Goal: Check status: Check status

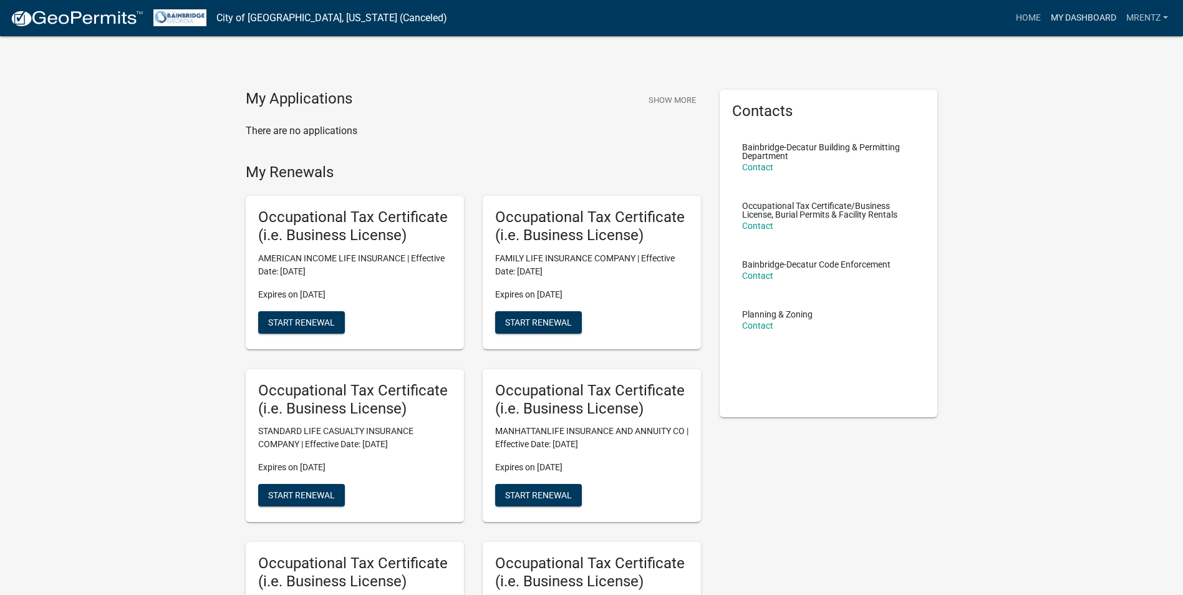
click at [1071, 17] on link "My Dashboard" at bounding box center [1083, 18] width 75 height 24
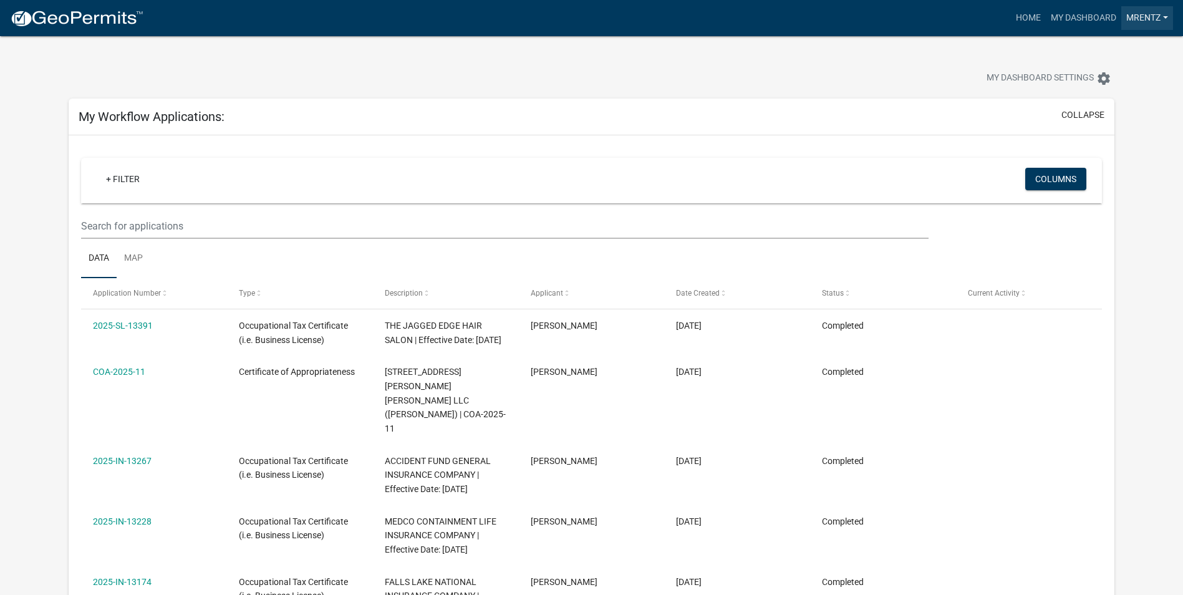
click at [1144, 15] on link "Mrentz" at bounding box center [1148, 18] width 52 height 24
click at [1026, 19] on link "Home" at bounding box center [1028, 18] width 35 height 24
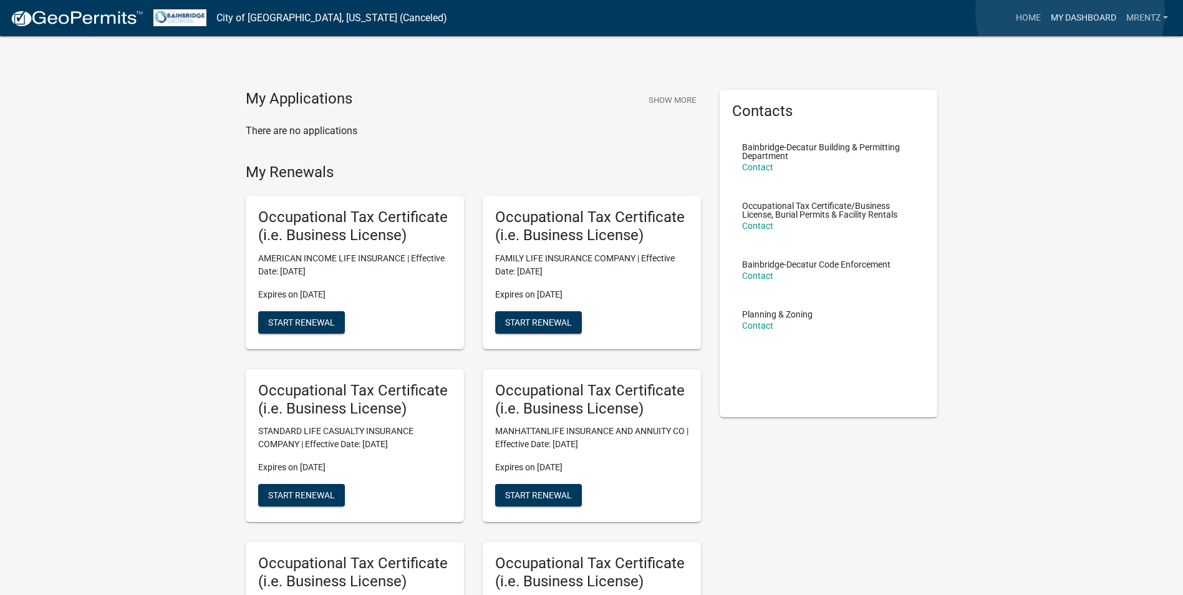
click at [1071, 12] on link "My Dashboard" at bounding box center [1083, 18] width 75 height 24
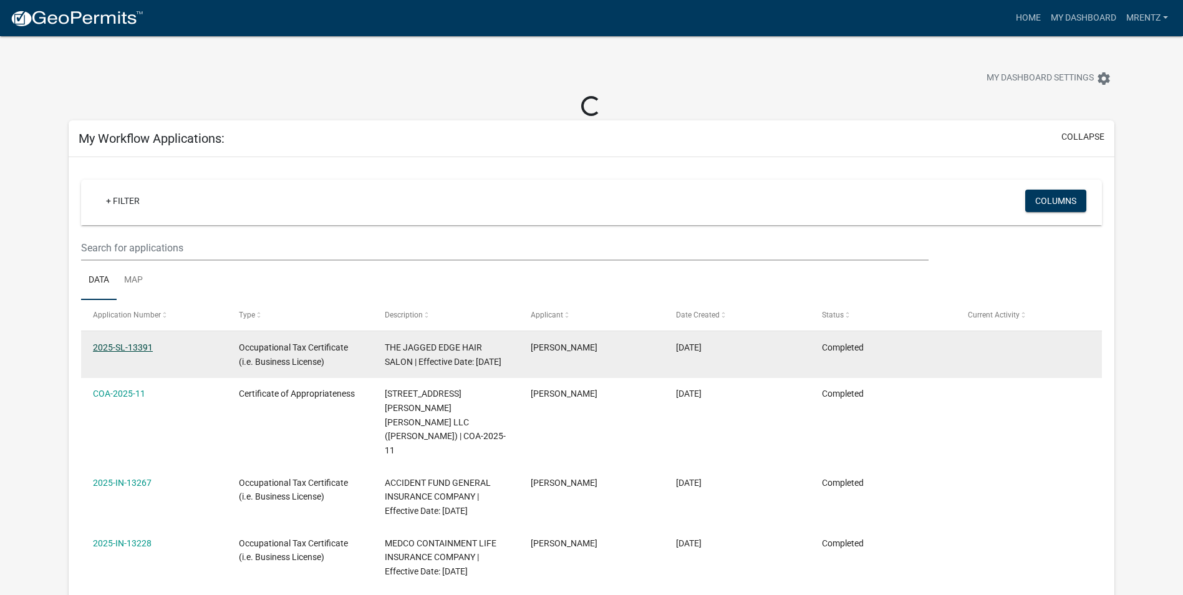
click at [135, 348] on link "2025-SL-13391" at bounding box center [123, 348] width 60 height 10
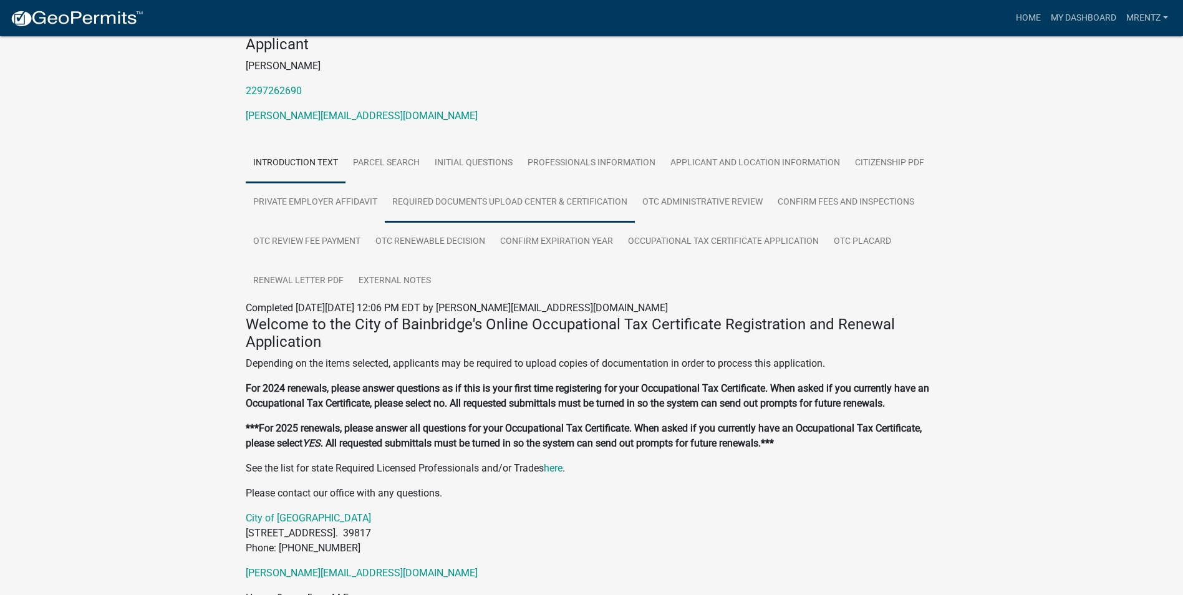
scroll to position [156, 0]
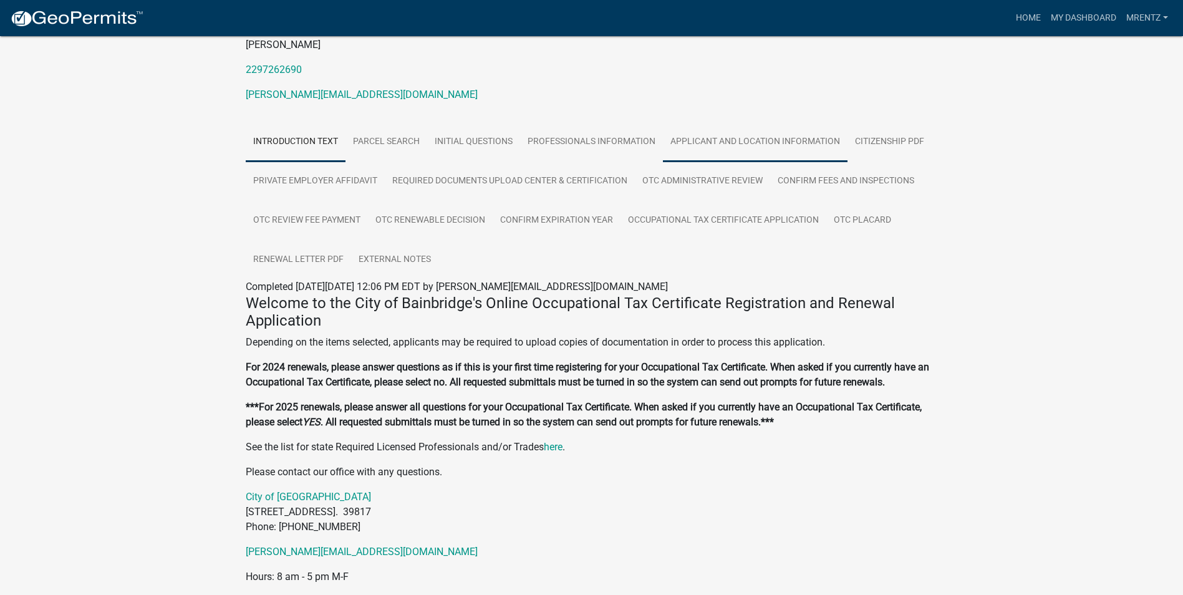
click at [767, 140] on link "Applicant and Location Information" at bounding box center [755, 142] width 185 height 40
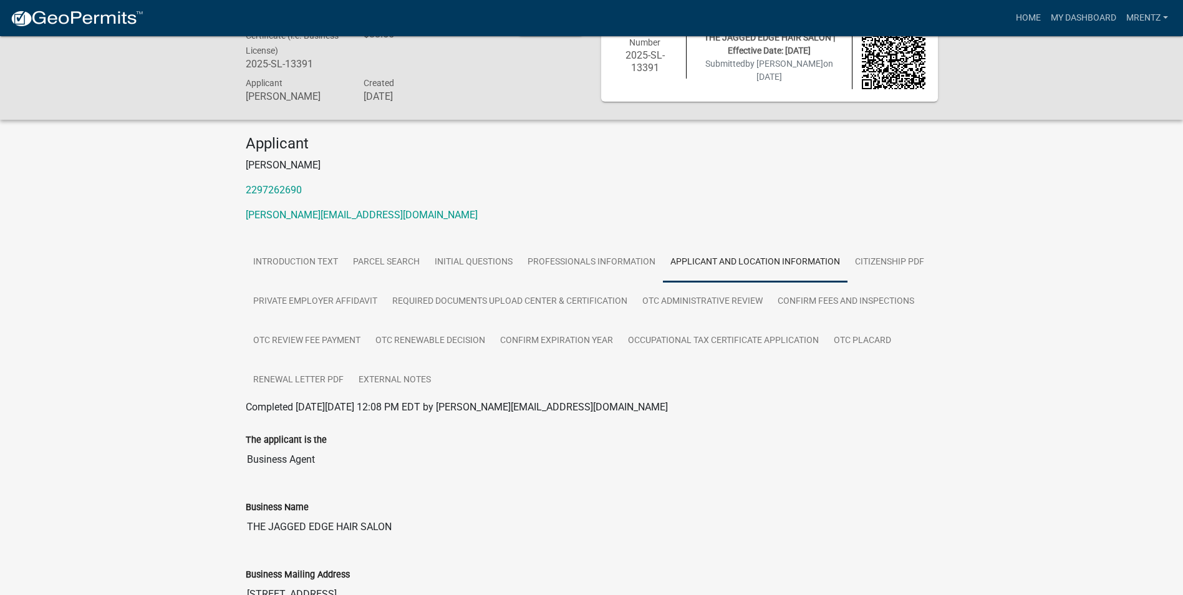
scroll to position [0, 0]
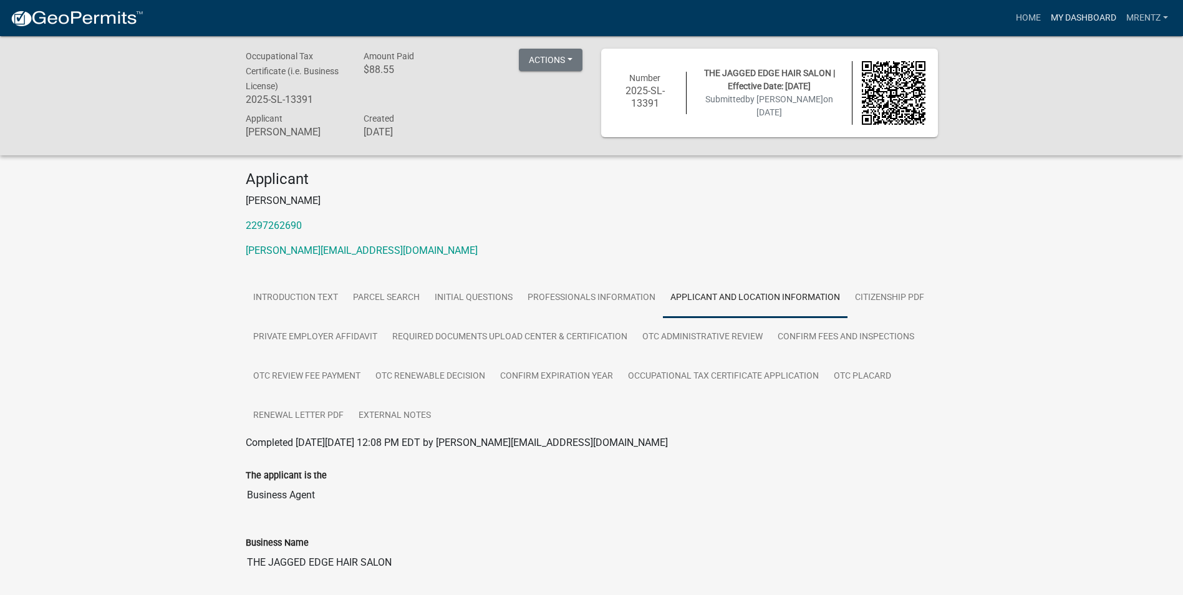
click at [1070, 16] on link "My Dashboard" at bounding box center [1083, 18] width 75 height 24
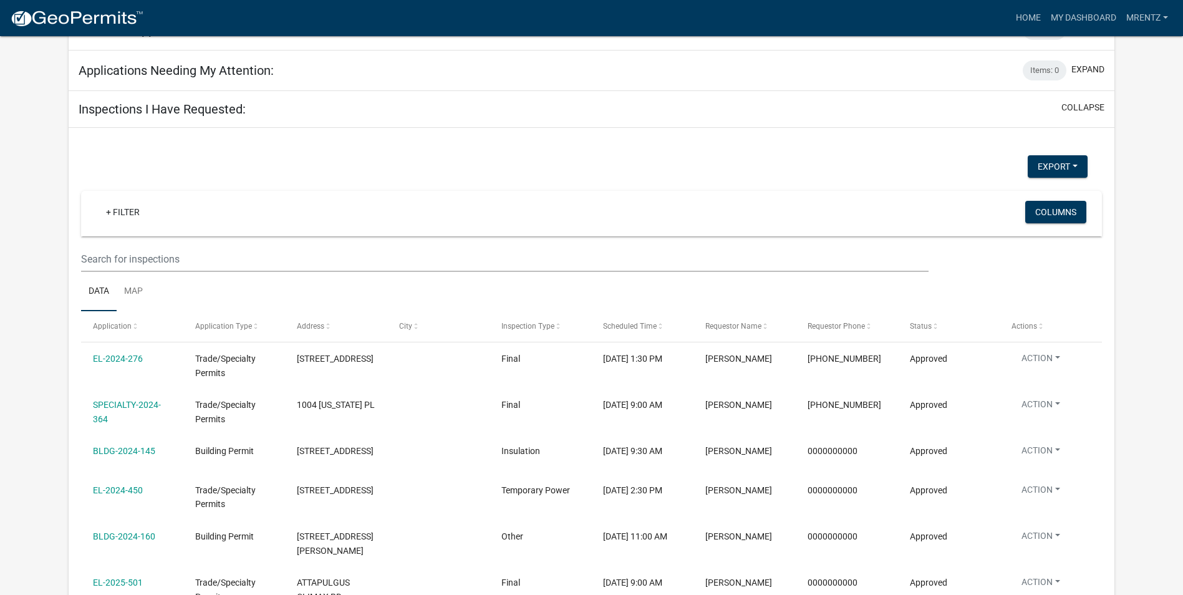
scroll to position [1076, 0]
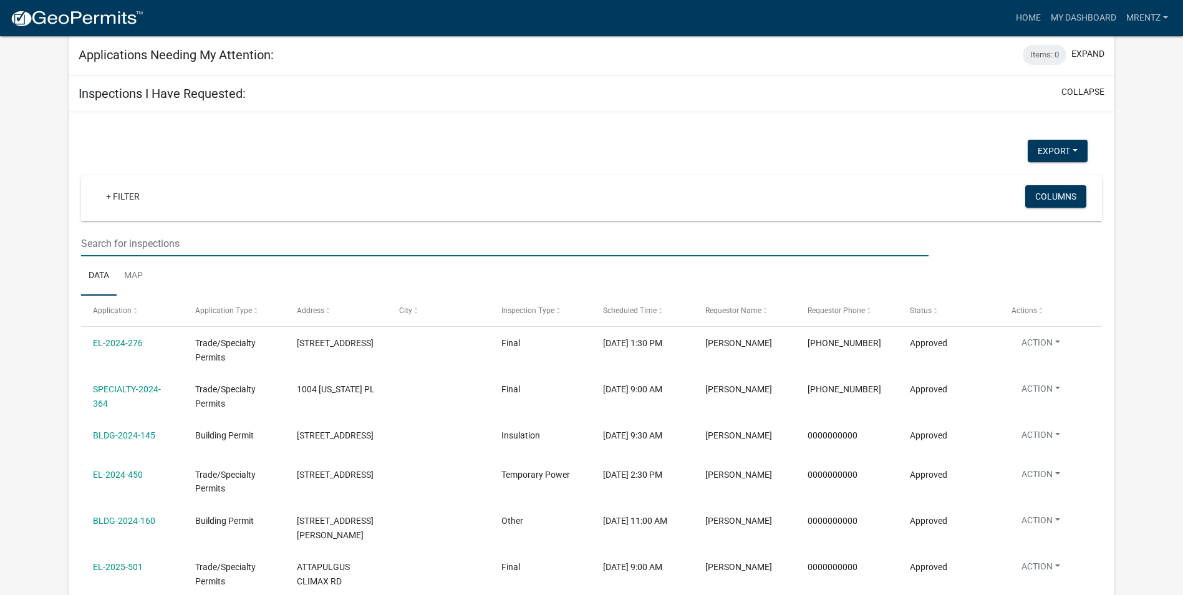
click at [536, 233] on input "text" at bounding box center [505, 244] width 848 height 26
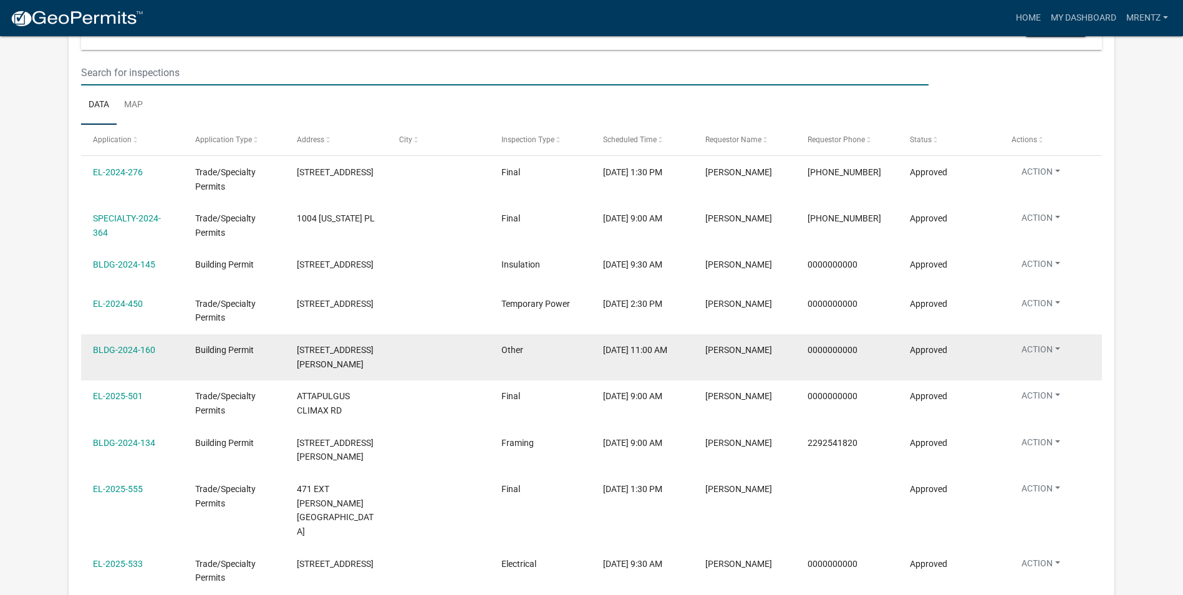
scroll to position [1107, 0]
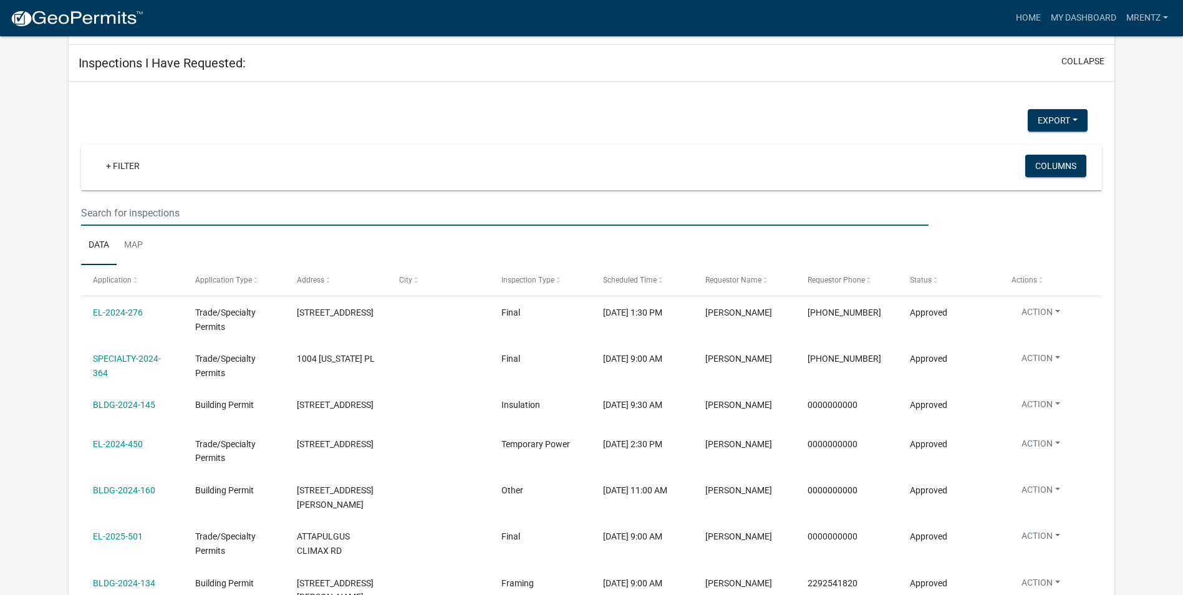
click at [195, 200] on input "text" at bounding box center [505, 213] width 848 height 26
type input "s"
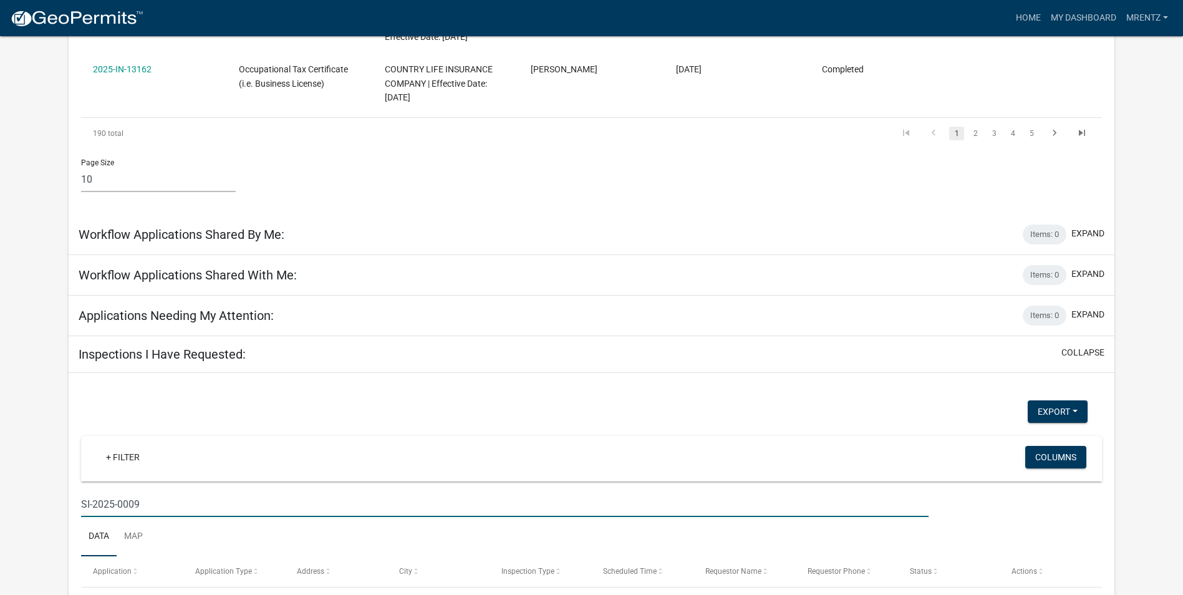
scroll to position [805, 0]
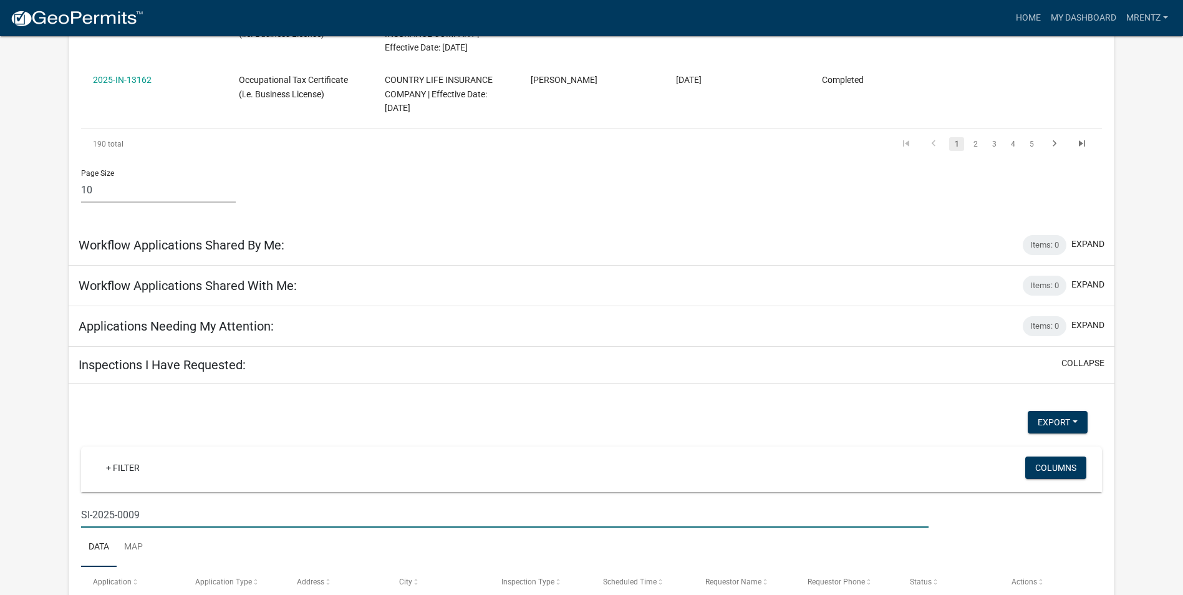
type input "SI-2025-0009"
click at [210, 357] on h5 "Inspections I Have Requested:" at bounding box center [162, 364] width 167 height 15
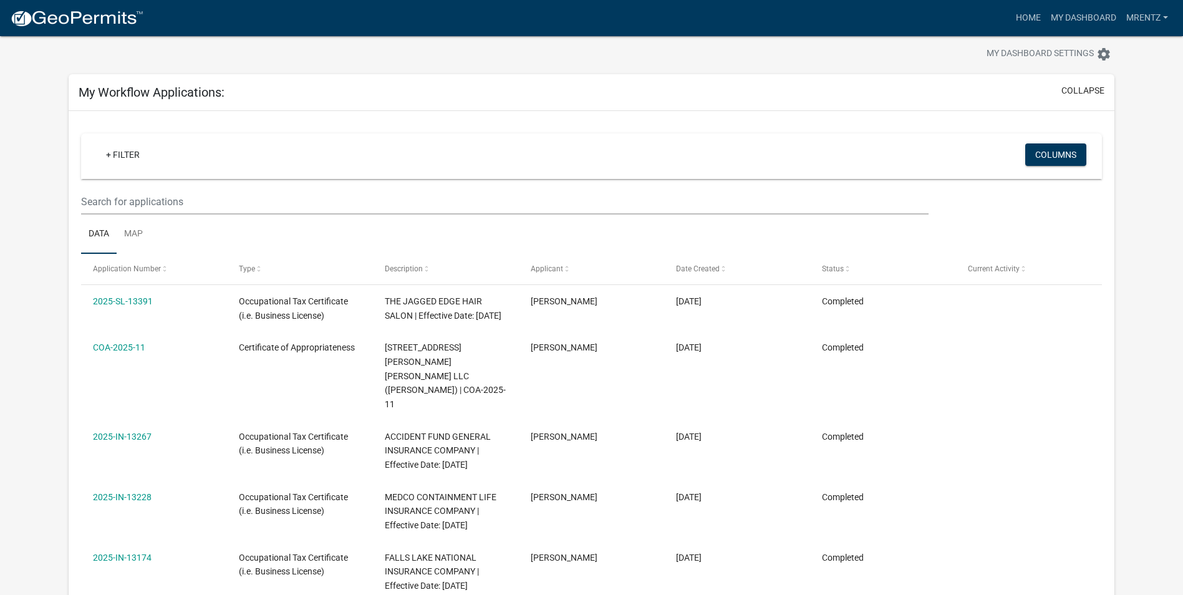
scroll to position [9, 0]
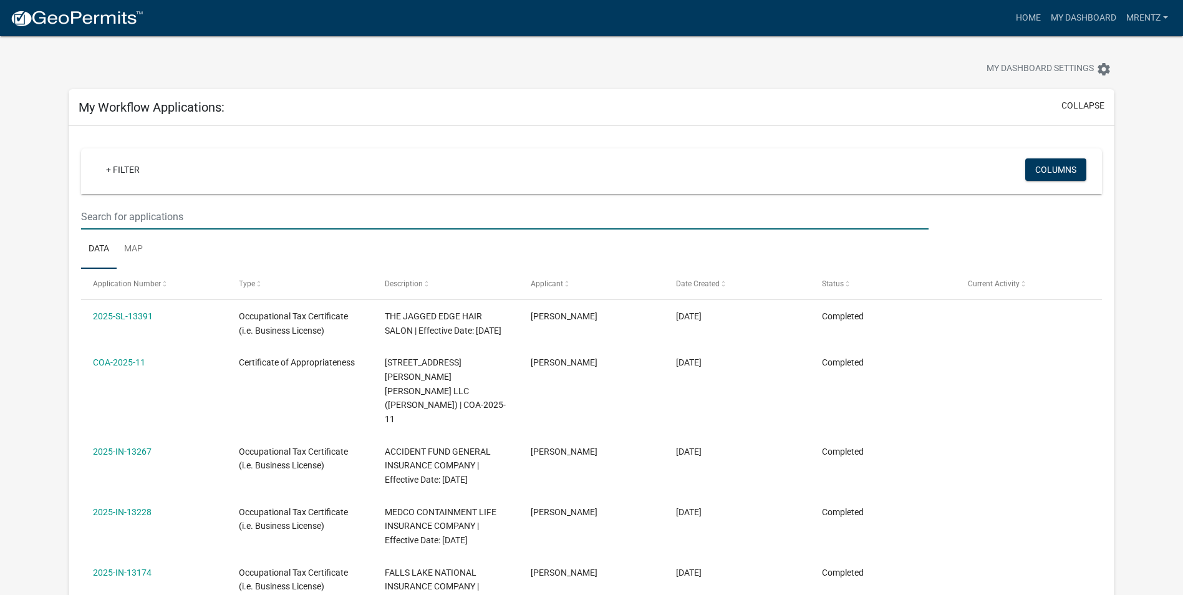
click at [240, 208] on input "text" at bounding box center [505, 217] width 848 height 26
type input "s"
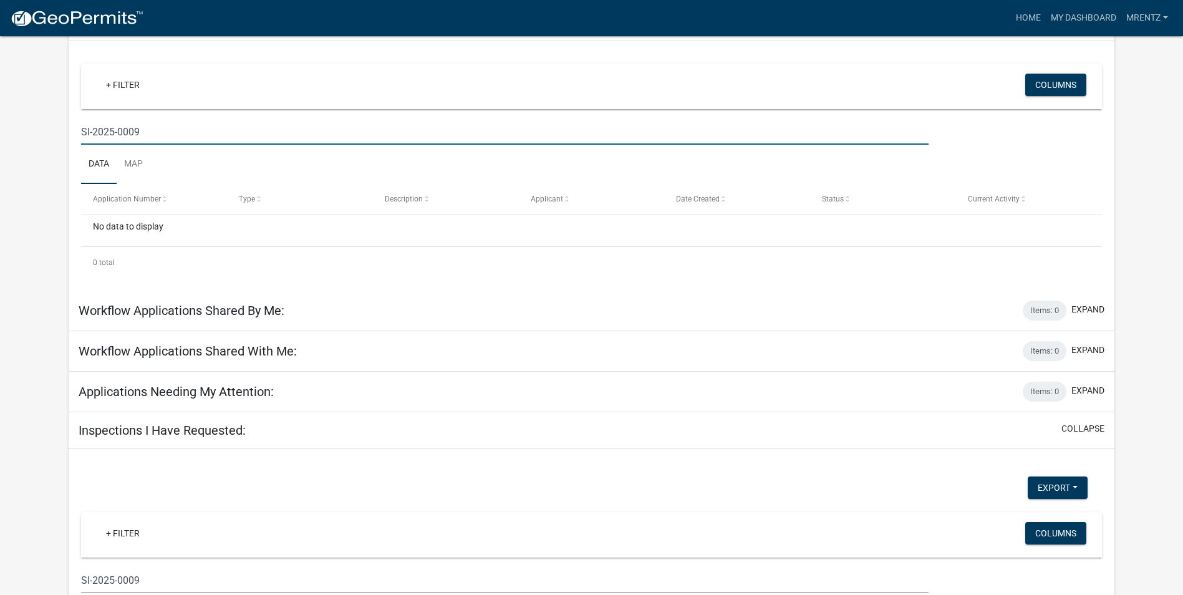
scroll to position [33, 0]
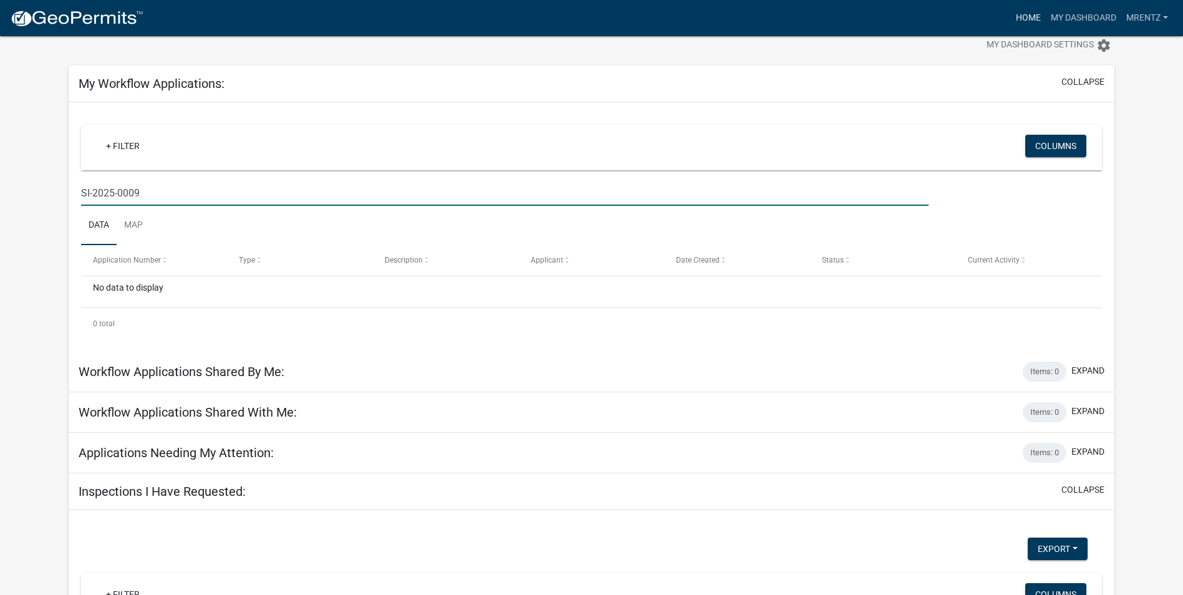
type input "SI-2025-0009"
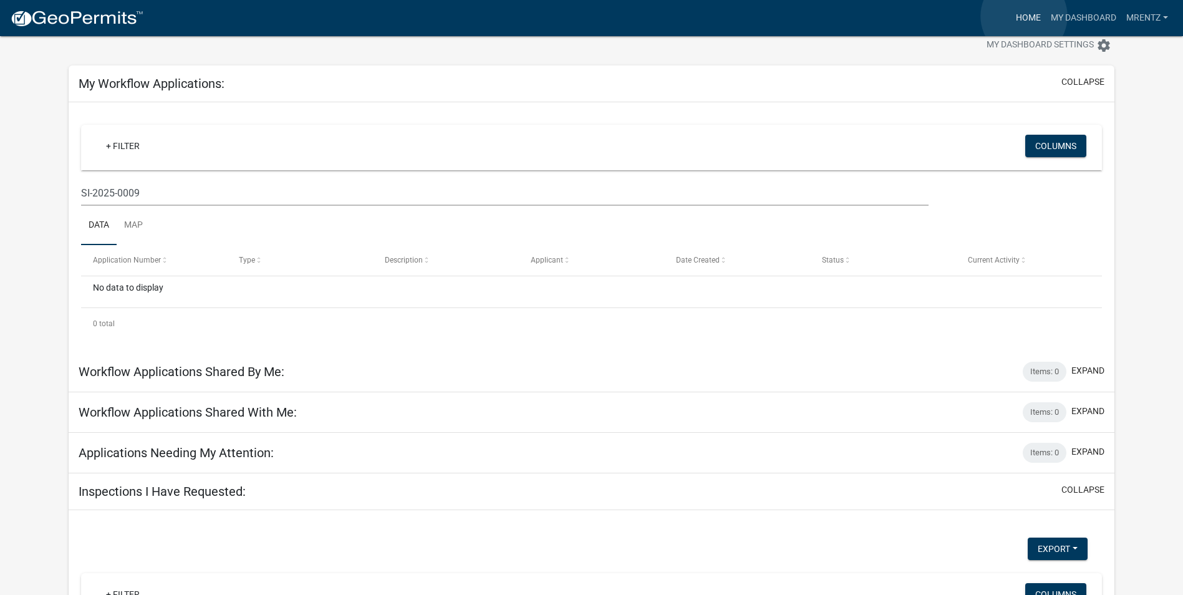
click at [1024, 16] on link "Home" at bounding box center [1028, 18] width 35 height 24
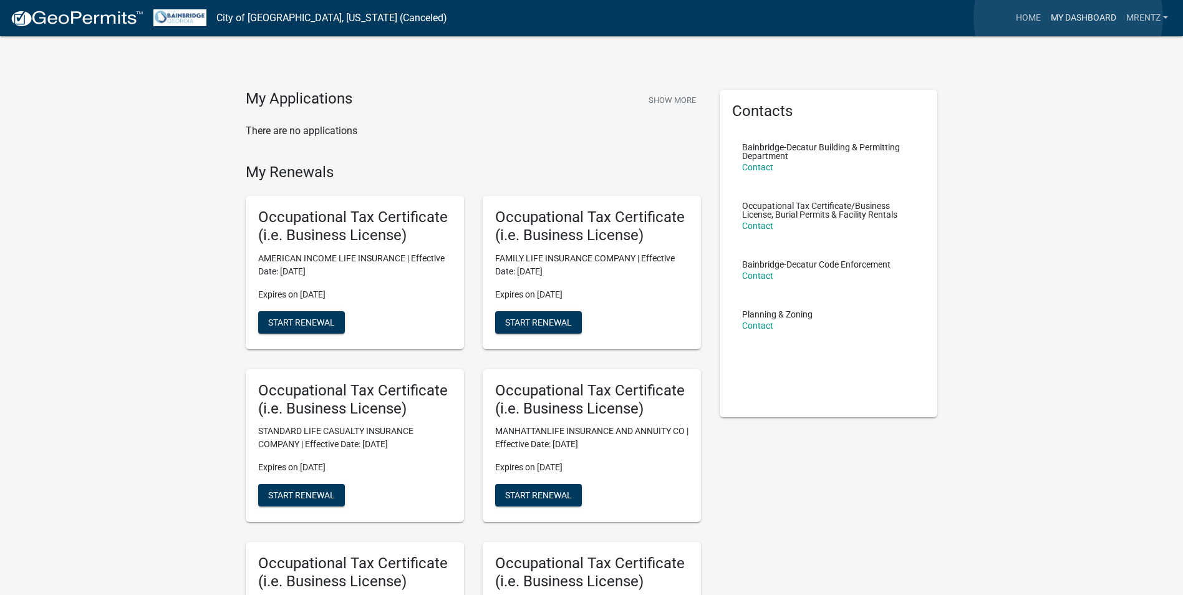
click at [1069, 17] on link "My Dashboard" at bounding box center [1083, 18] width 75 height 24
click at [1101, 11] on link "My Dashboard" at bounding box center [1093, 18] width 75 height 24
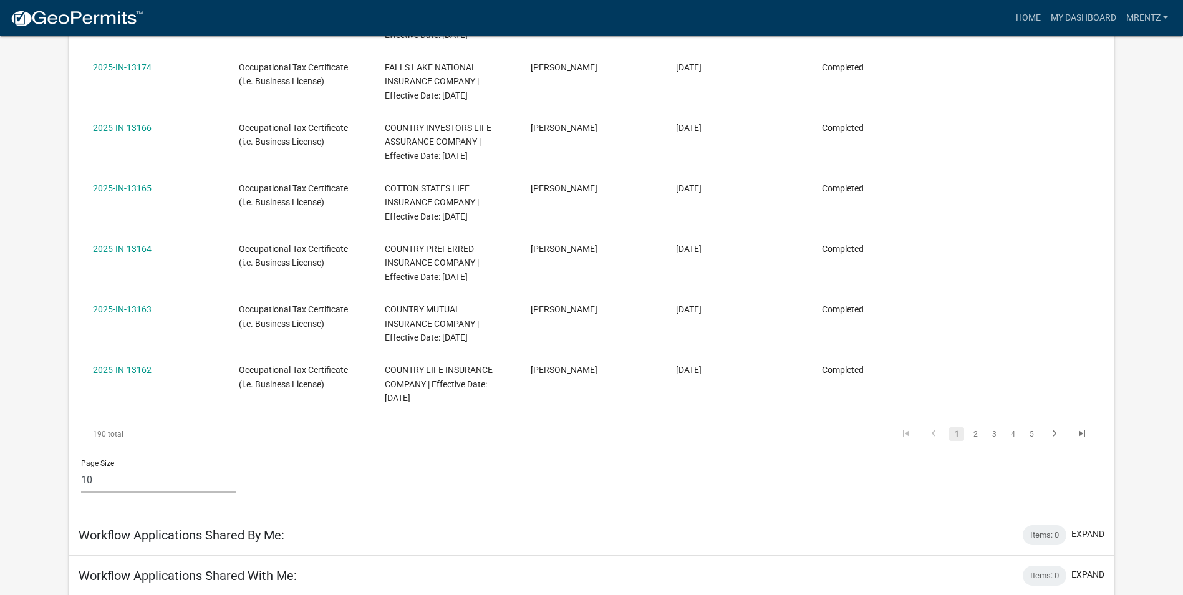
scroll to position [493, 0]
